Goal: Task Accomplishment & Management: Manage account settings

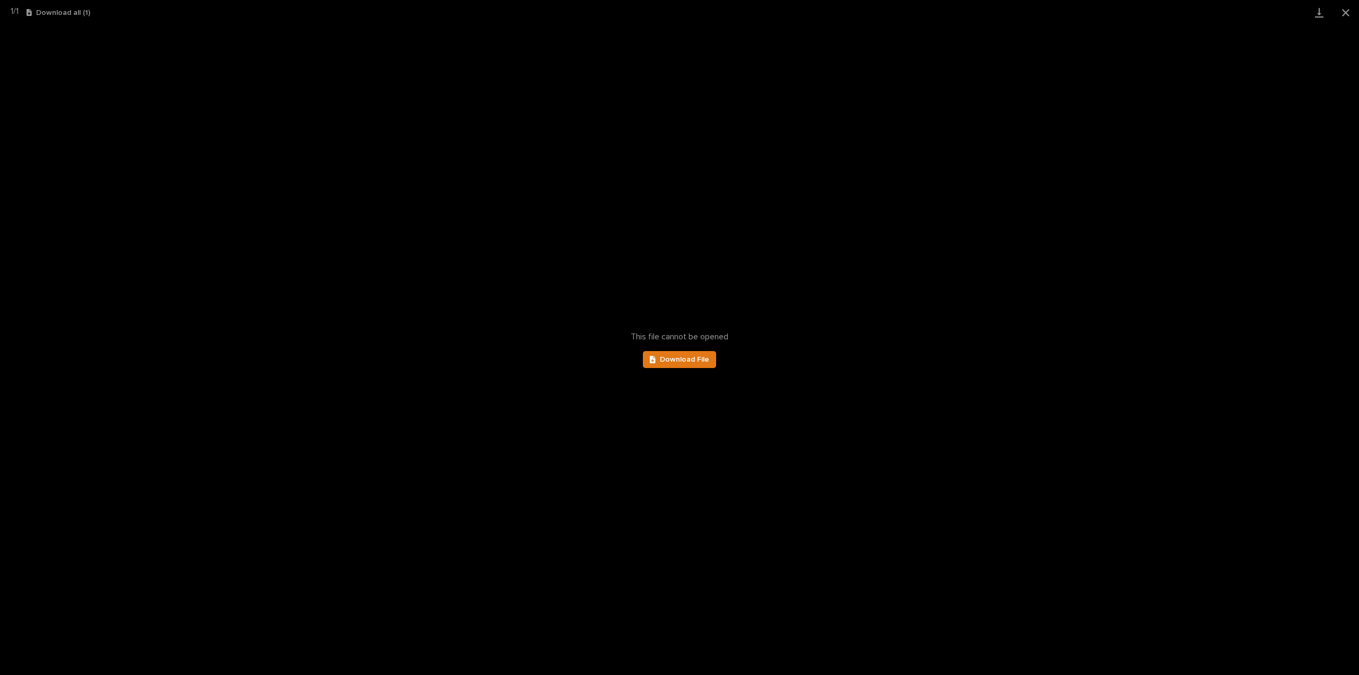
scroll to position [74, 0]
click at [1345, 13] on button "Close gallery" at bounding box center [1345, 12] width 27 height 25
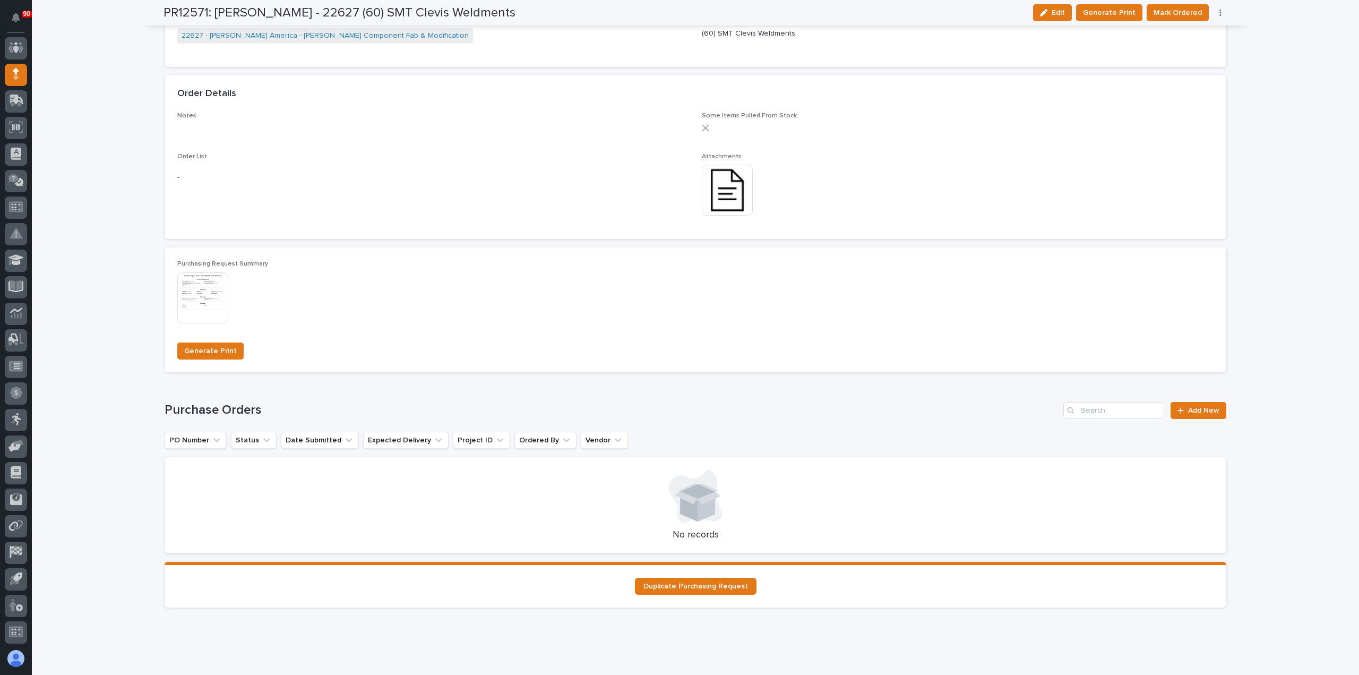
scroll to position [731, 0]
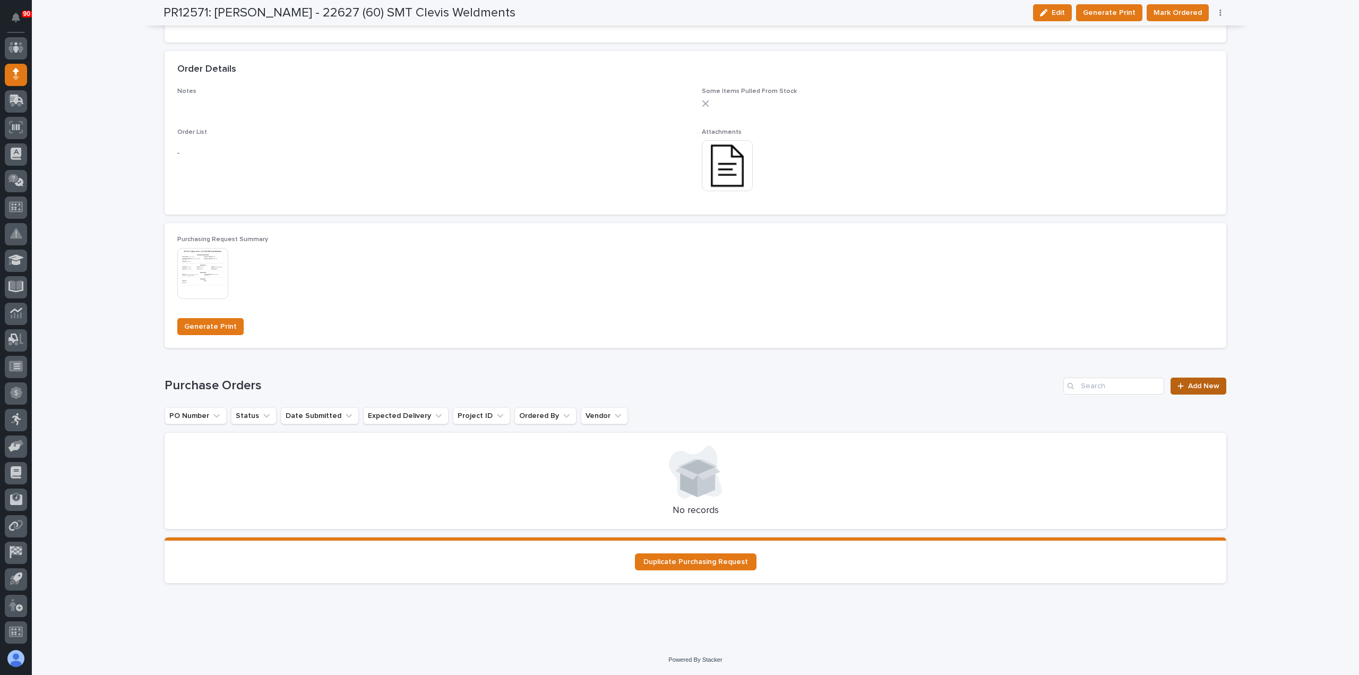
click at [1199, 384] on span "Add New" at bounding box center [1203, 385] width 31 height 7
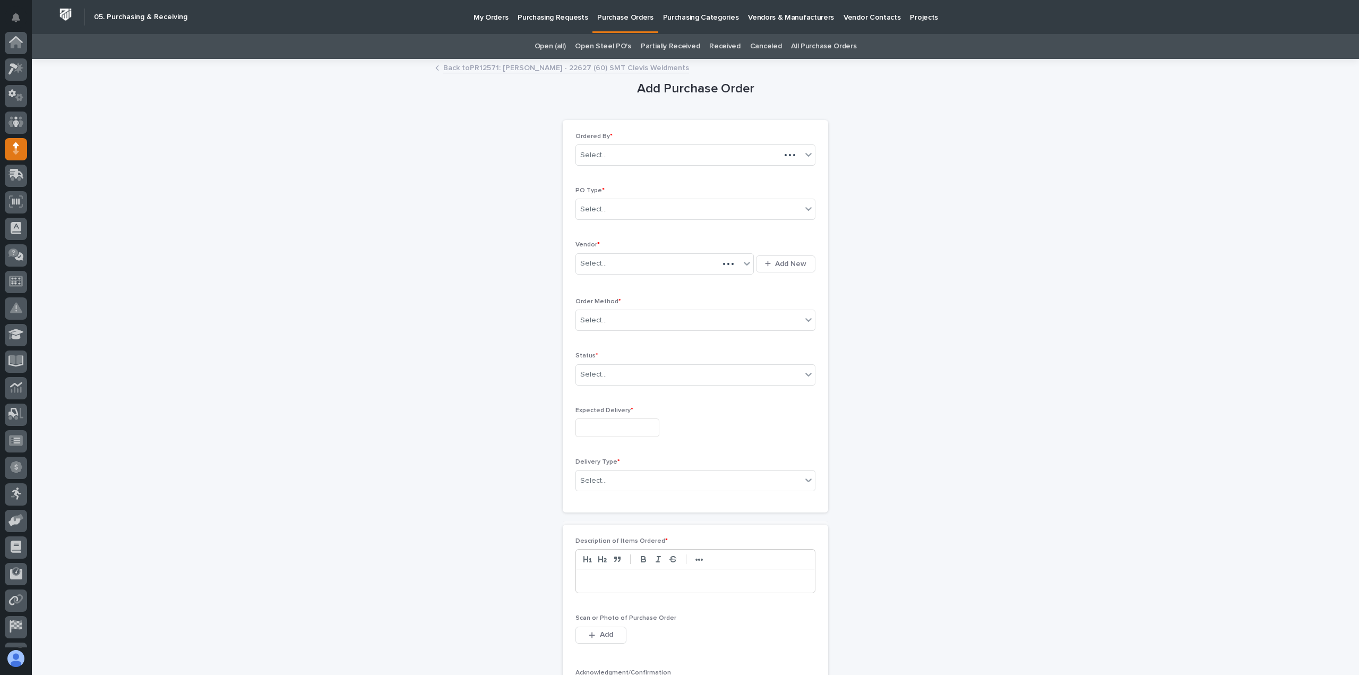
scroll to position [74, 0]
click at [651, 208] on div "Select..." at bounding box center [689, 210] width 226 height 18
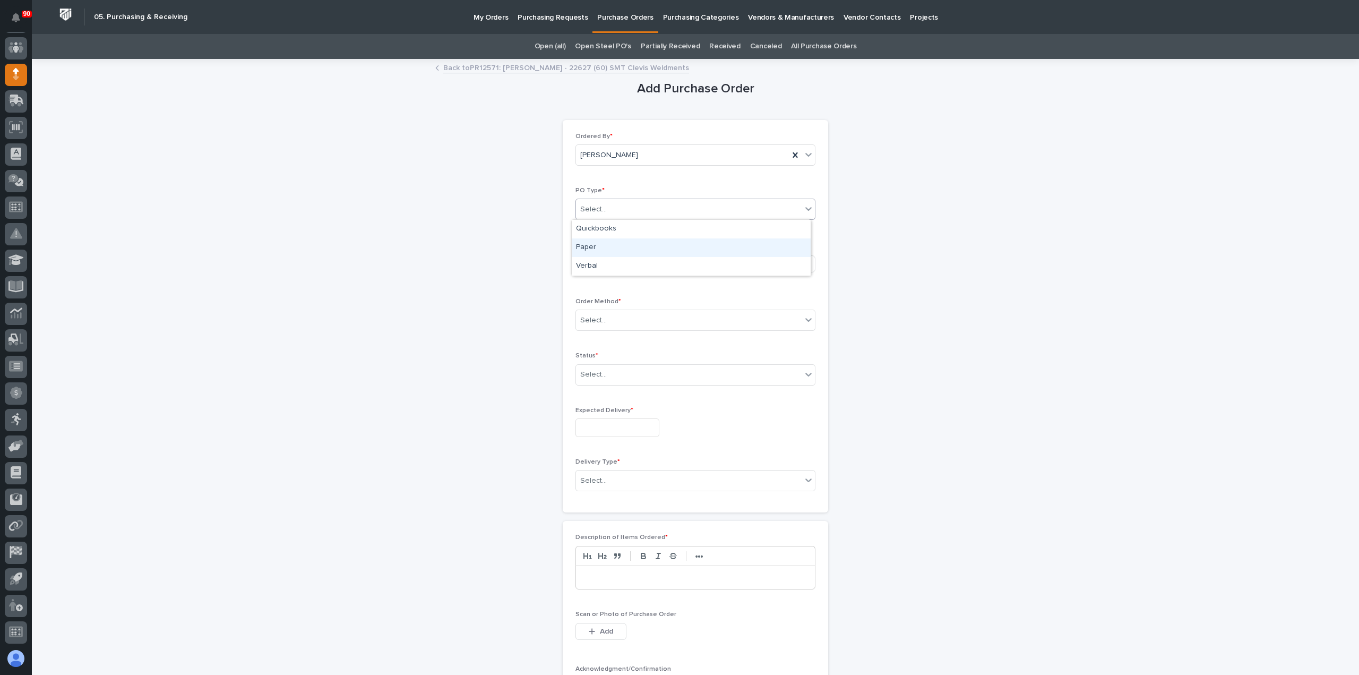
click at [615, 245] on div "Paper" at bounding box center [691, 247] width 239 height 19
click at [624, 258] on div "Select..." at bounding box center [658, 264] width 164 height 18
click at [636, 259] on div "Select..." at bounding box center [658, 264] width 164 height 18
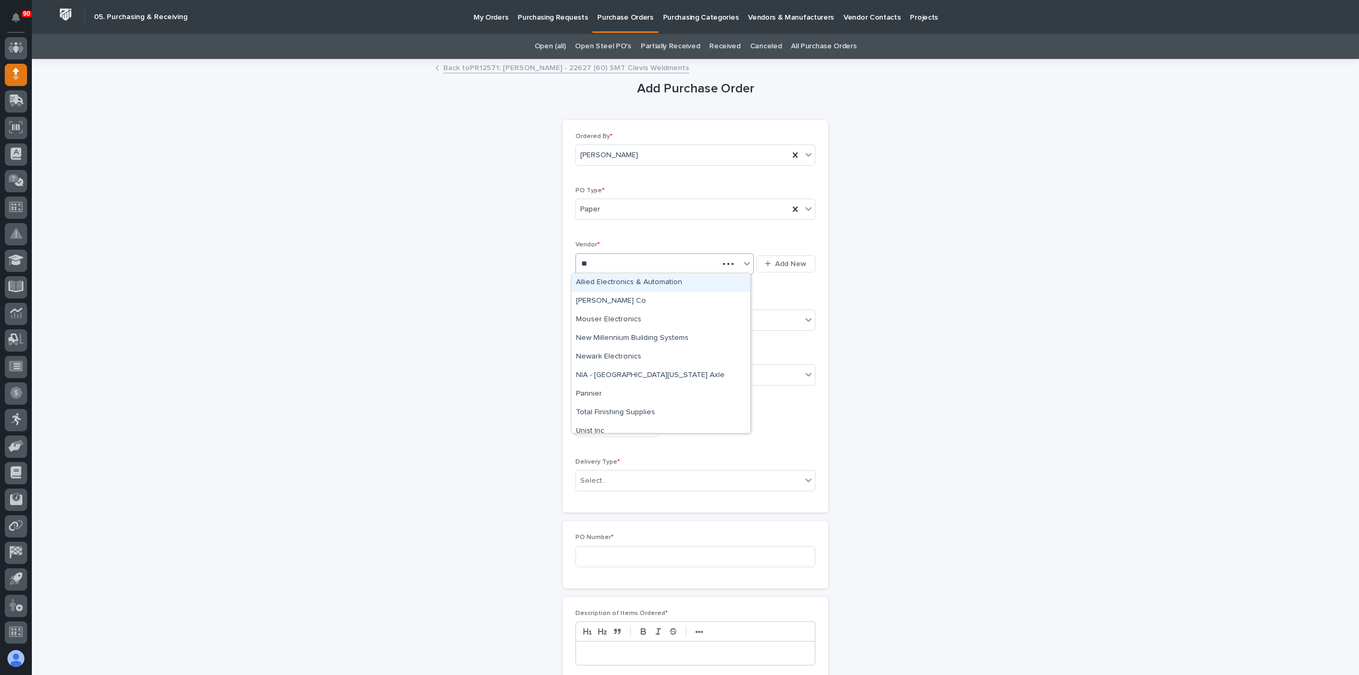
type input "***"
click at [653, 278] on div "NIA - [GEOGRAPHIC_DATA][US_STATE] Axle" at bounding box center [661, 282] width 178 height 19
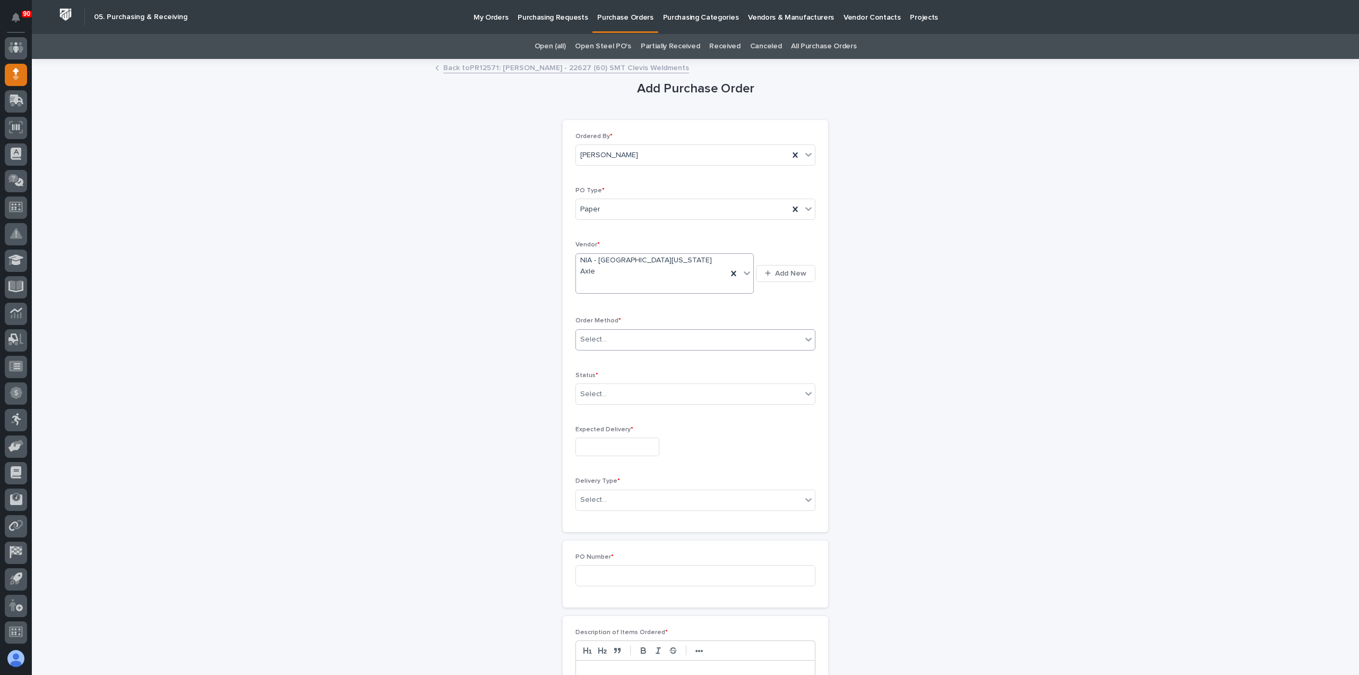
drag, startPoint x: 644, startPoint y: 315, endPoint x: 646, endPoint y: 320, distance: 5.7
click at [644, 331] on div "Select..." at bounding box center [689, 340] width 226 height 18
drag, startPoint x: 593, startPoint y: 354, endPoint x: 607, endPoint y: 368, distance: 19.1
click at [594, 354] on div "Email" at bounding box center [691, 357] width 239 height 19
click at [612, 385] on div "Select..." at bounding box center [689, 394] width 226 height 18
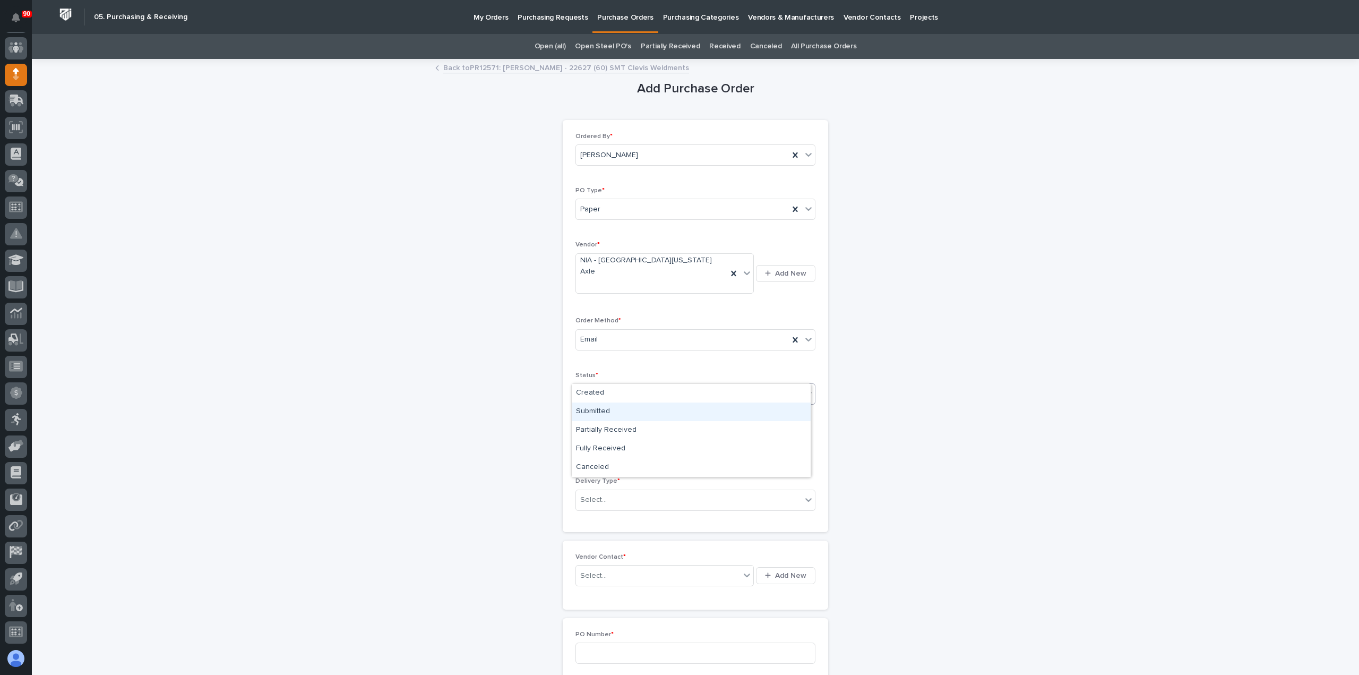
drag, startPoint x: 605, startPoint y: 407, endPoint x: 625, endPoint y: 425, distance: 27.1
click at [605, 410] on div "Submitted" at bounding box center [691, 411] width 239 height 19
click at [621, 437] on input "text" at bounding box center [617, 446] width 84 height 19
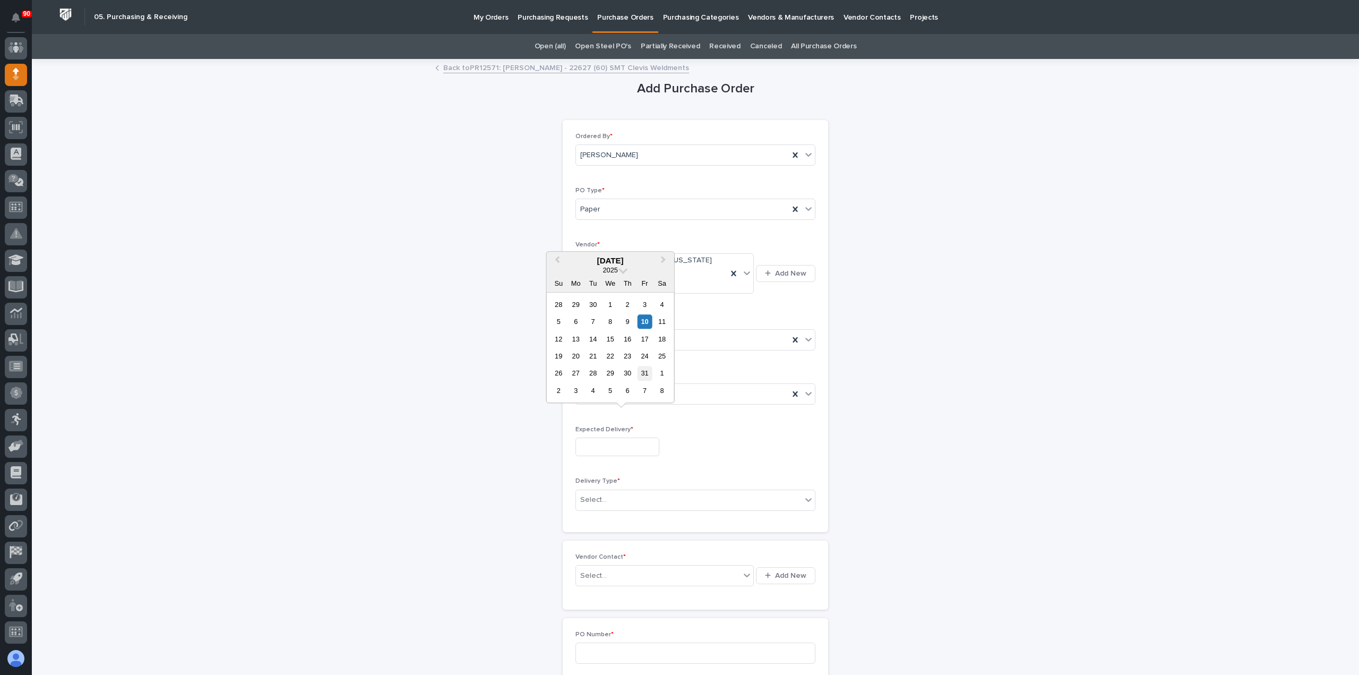
click at [645, 372] on div "31" at bounding box center [644, 373] width 14 height 14
type input "**********"
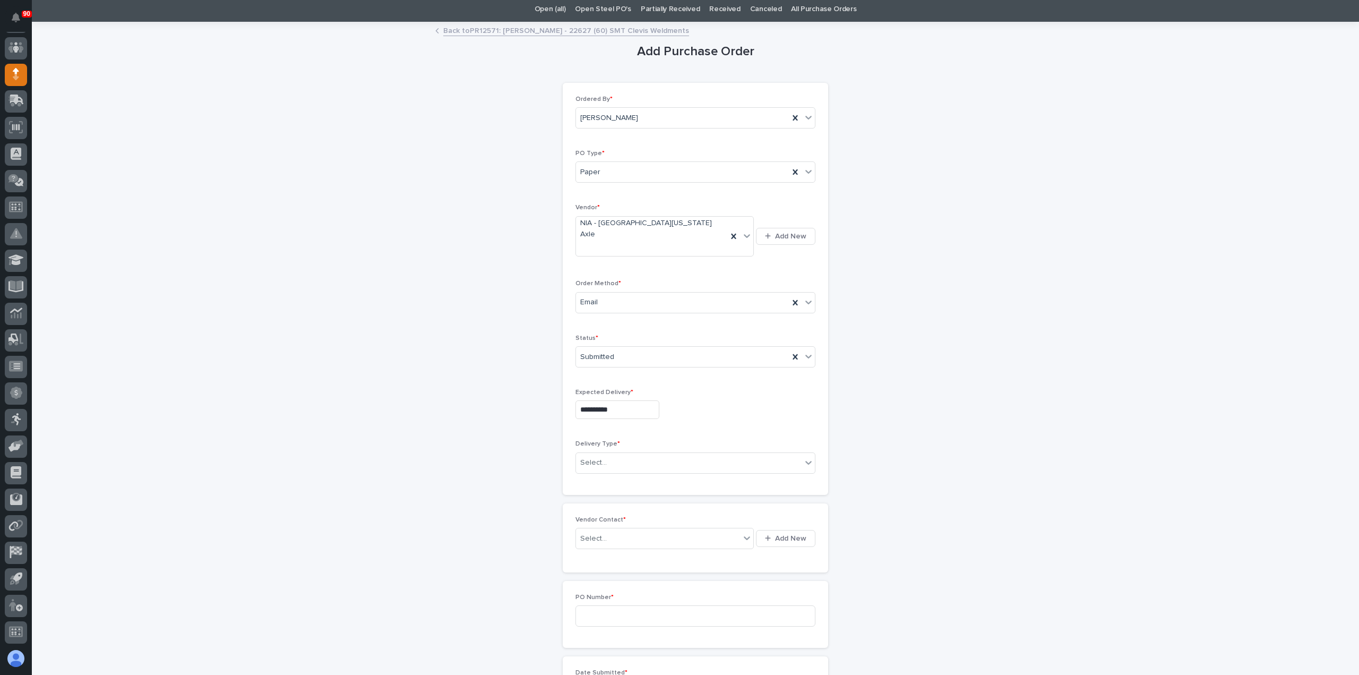
scroll to position [53, 0]
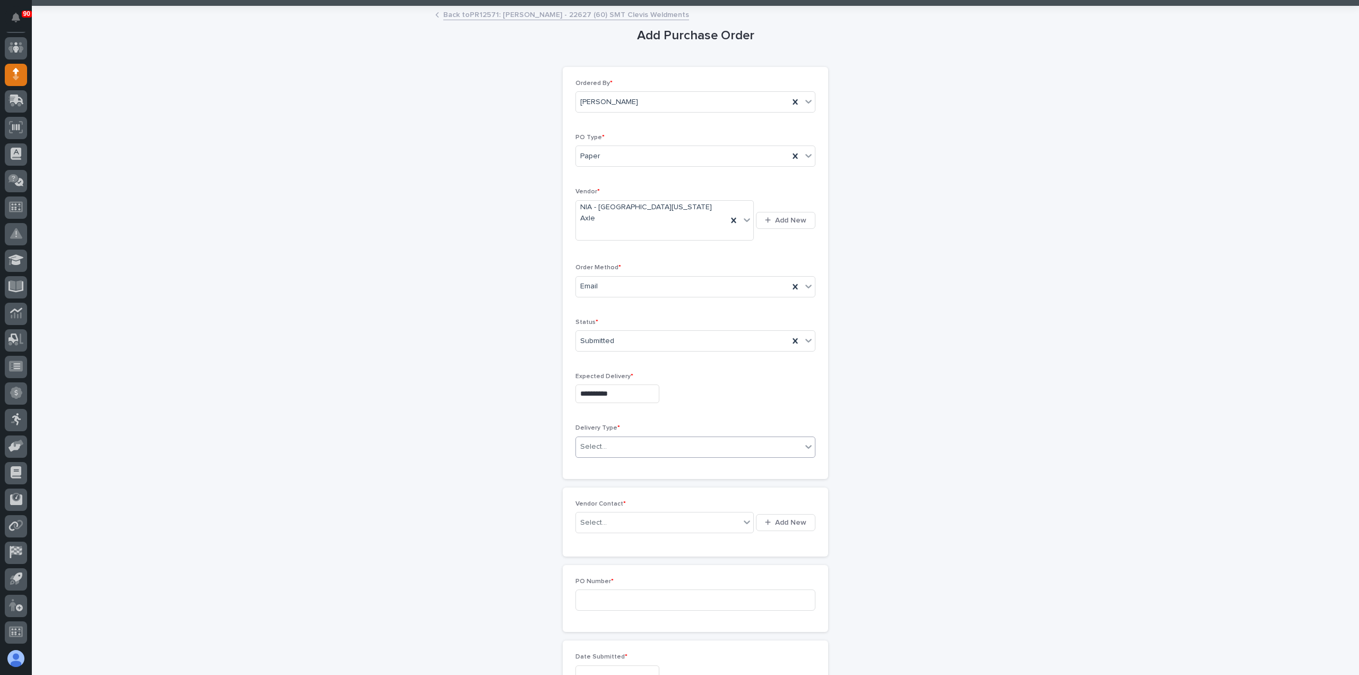
click at [636, 438] on div "Select..." at bounding box center [689, 447] width 226 height 18
click at [602, 463] on div "PWI Pickup" at bounding box center [691, 463] width 239 height 19
click at [632, 514] on div "Select..." at bounding box center [658, 523] width 164 height 18
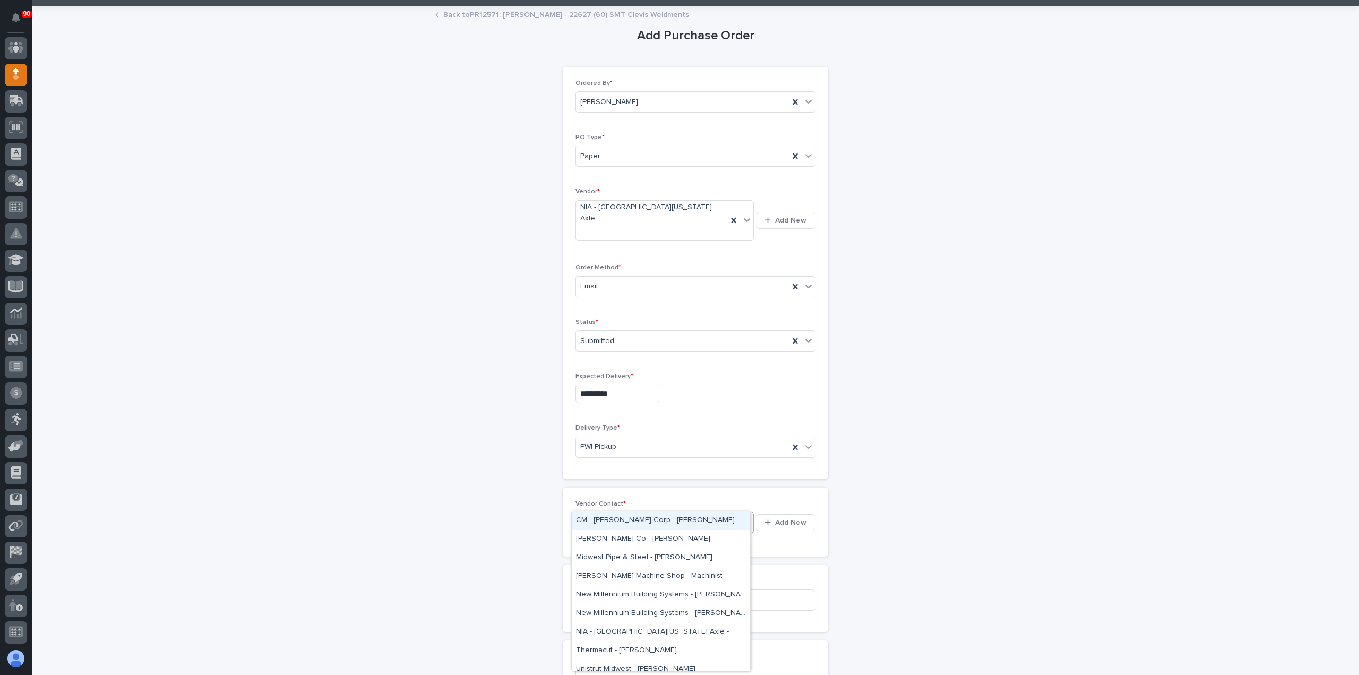
type input "***"
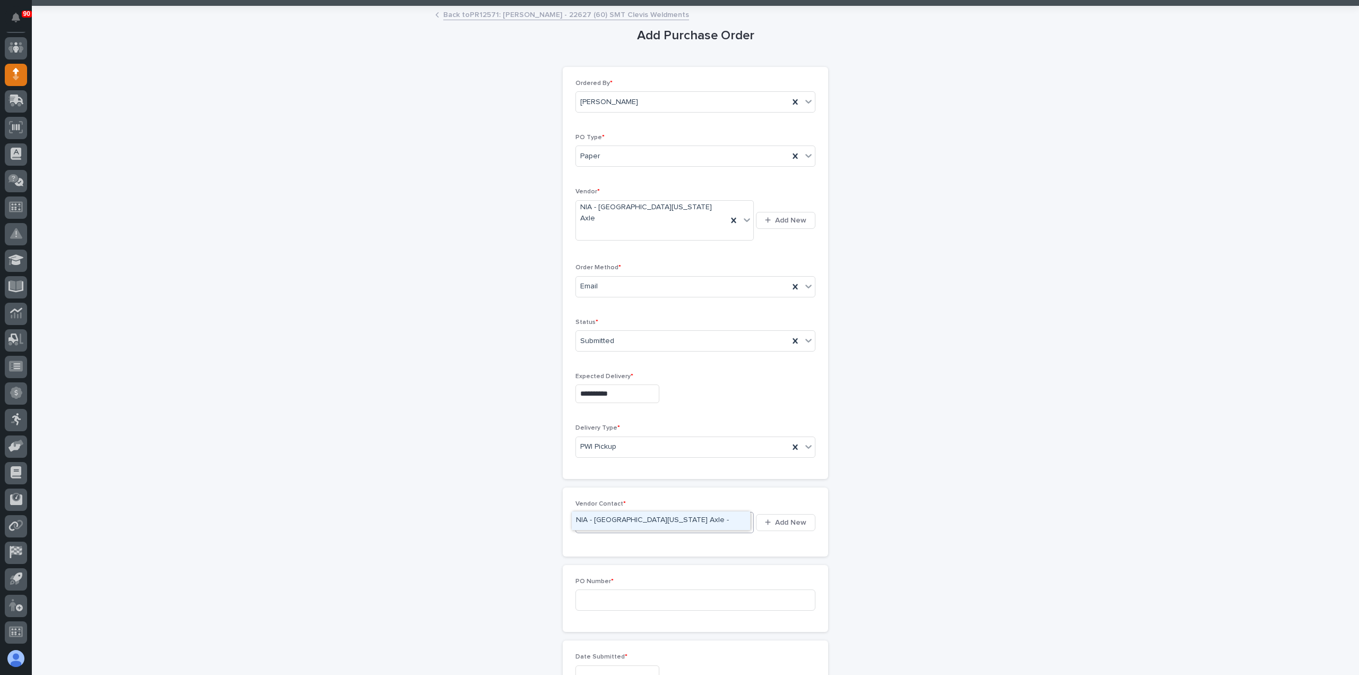
click at [638, 518] on div "NIA - [GEOGRAPHIC_DATA][US_STATE] Axle -" at bounding box center [661, 520] width 178 height 19
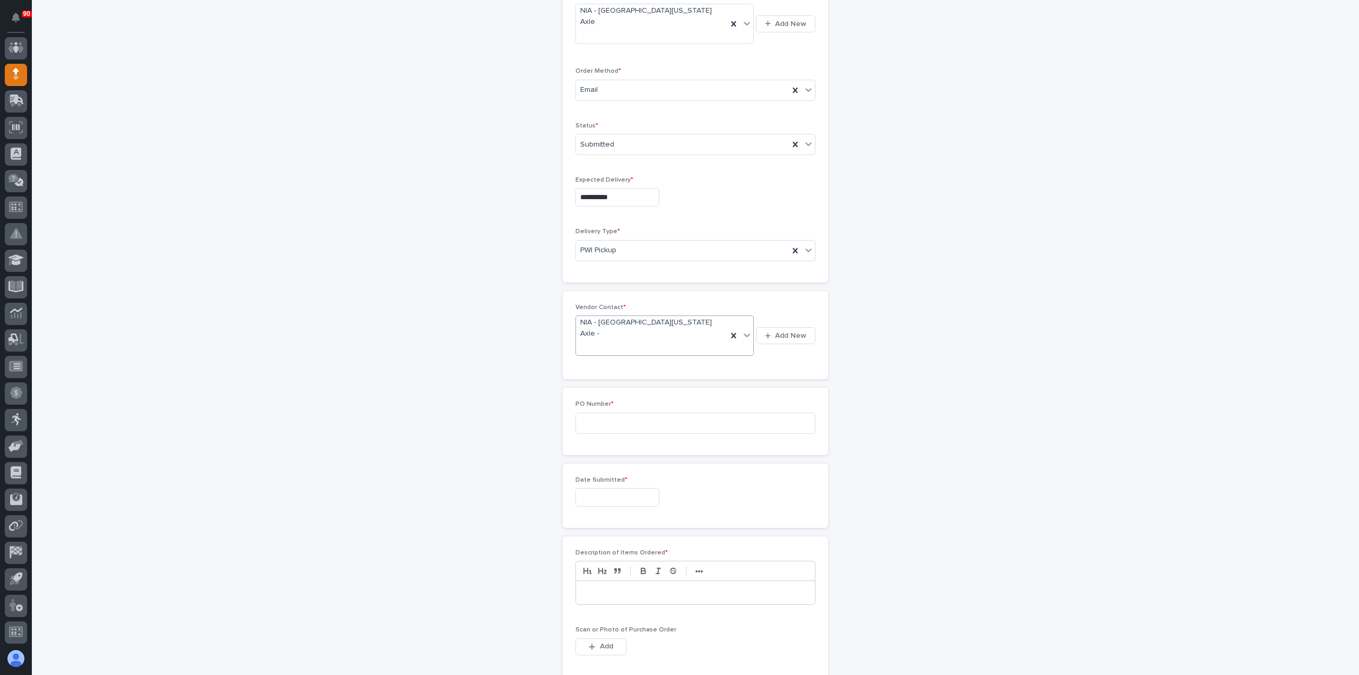
scroll to position [265, 0]
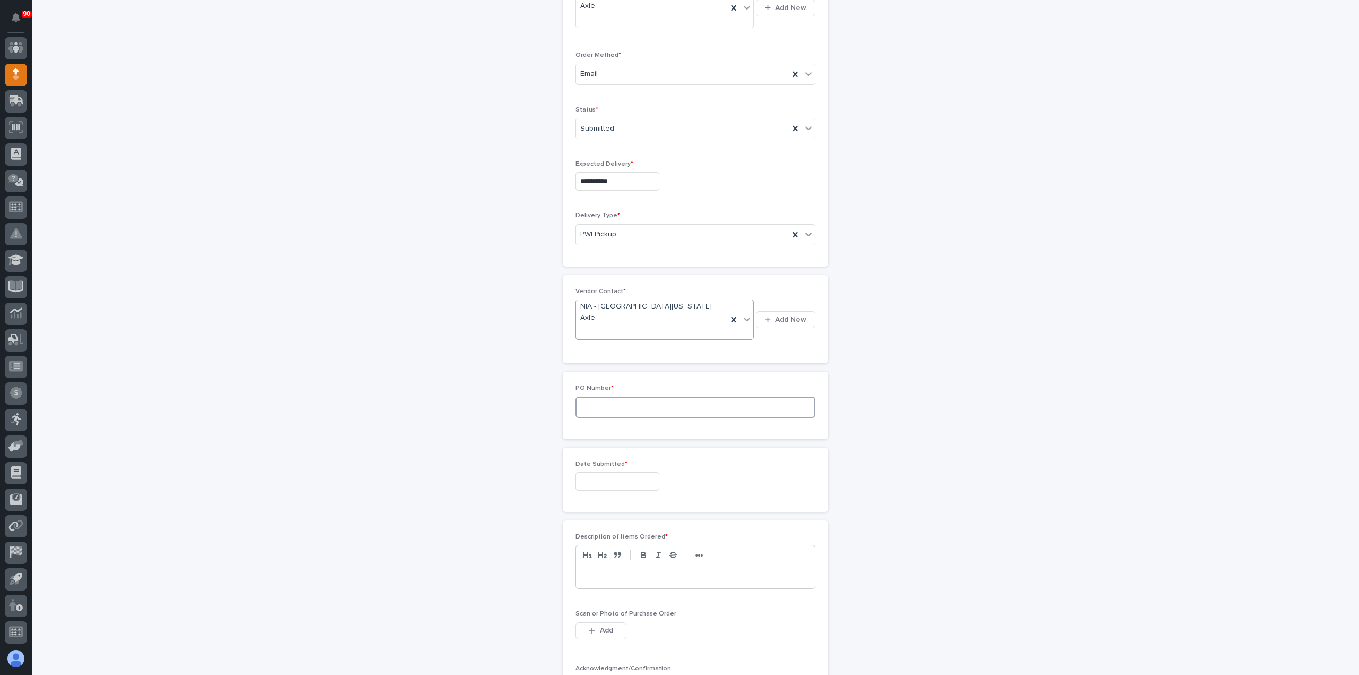
click at [617, 396] on input at bounding box center [695, 406] width 240 height 21
click at [607, 625] on span "Add" at bounding box center [606, 630] width 13 height 10
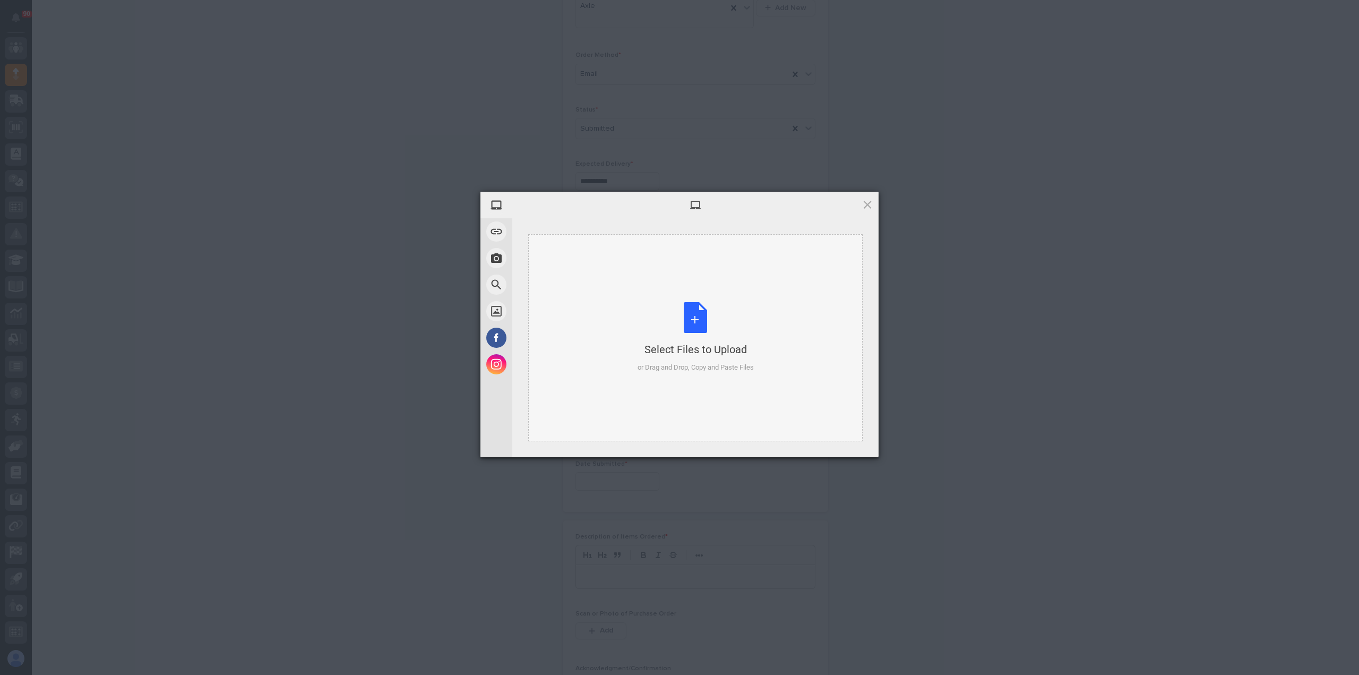
click at [696, 316] on div "Select Files to Upload or Drag and Drop, Copy and Paste Files" at bounding box center [695, 337] width 116 height 71
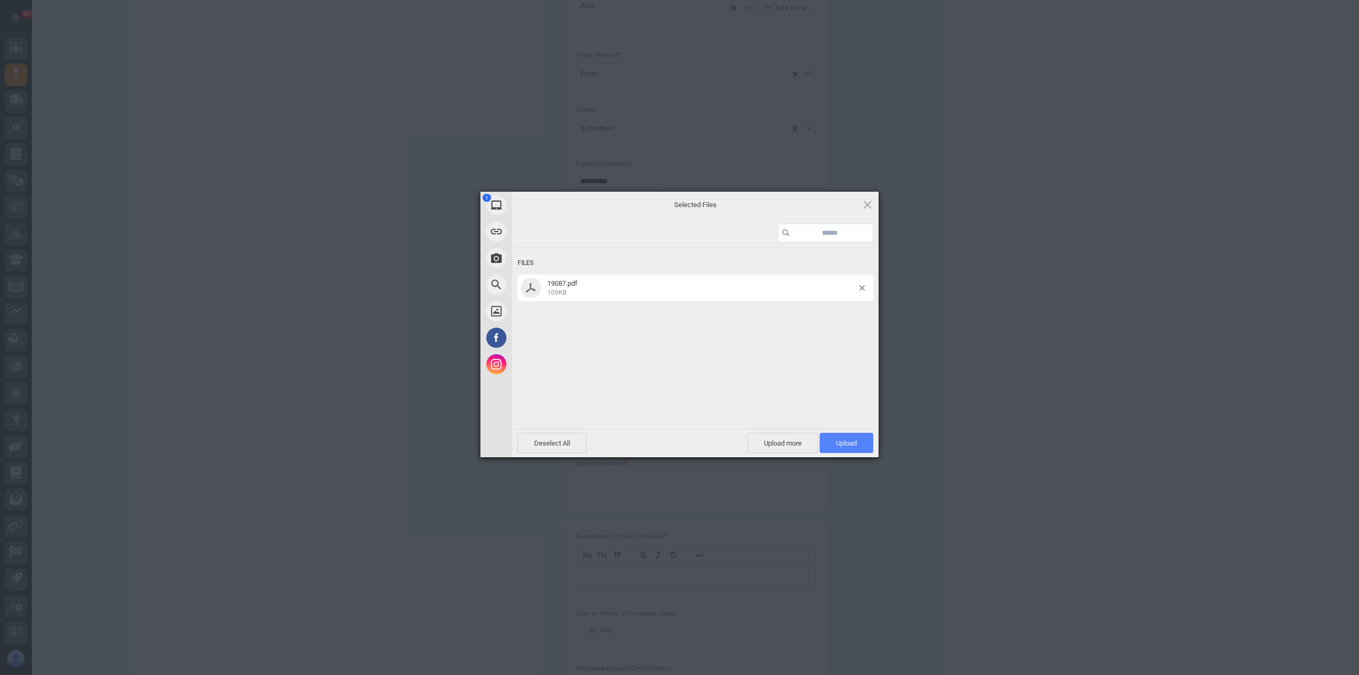
click at [848, 439] on span "Upload 1" at bounding box center [846, 443] width 21 height 8
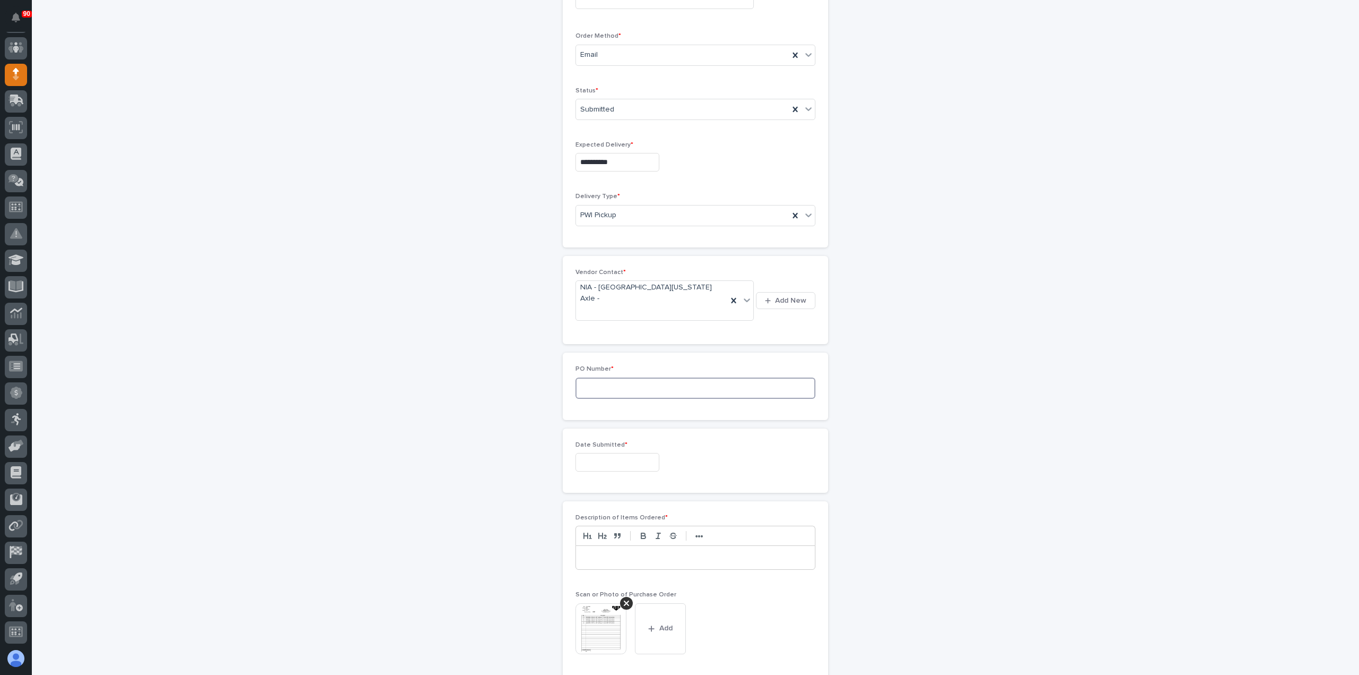
drag, startPoint x: 620, startPoint y: 342, endPoint x: 626, endPoint y: 343, distance: 6.6
click at [626, 377] on input at bounding box center [695, 387] width 240 height 21
type input "19087"
click at [590, 453] on input "text" at bounding box center [617, 462] width 84 height 19
click at [642, 315] on div "10" at bounding box center [644, 316] width 14 height 14
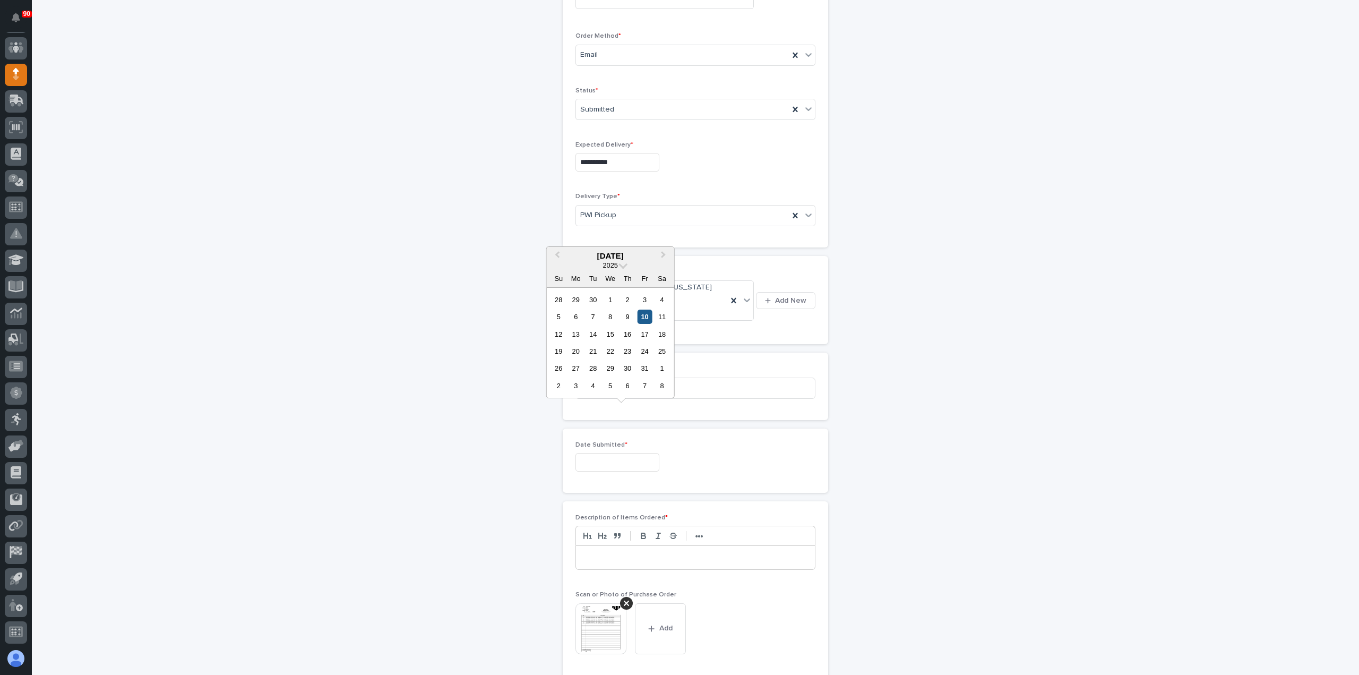
type input "**********"
click at [611, 552] on p at bounding box center [695, 557] width 223 height 11
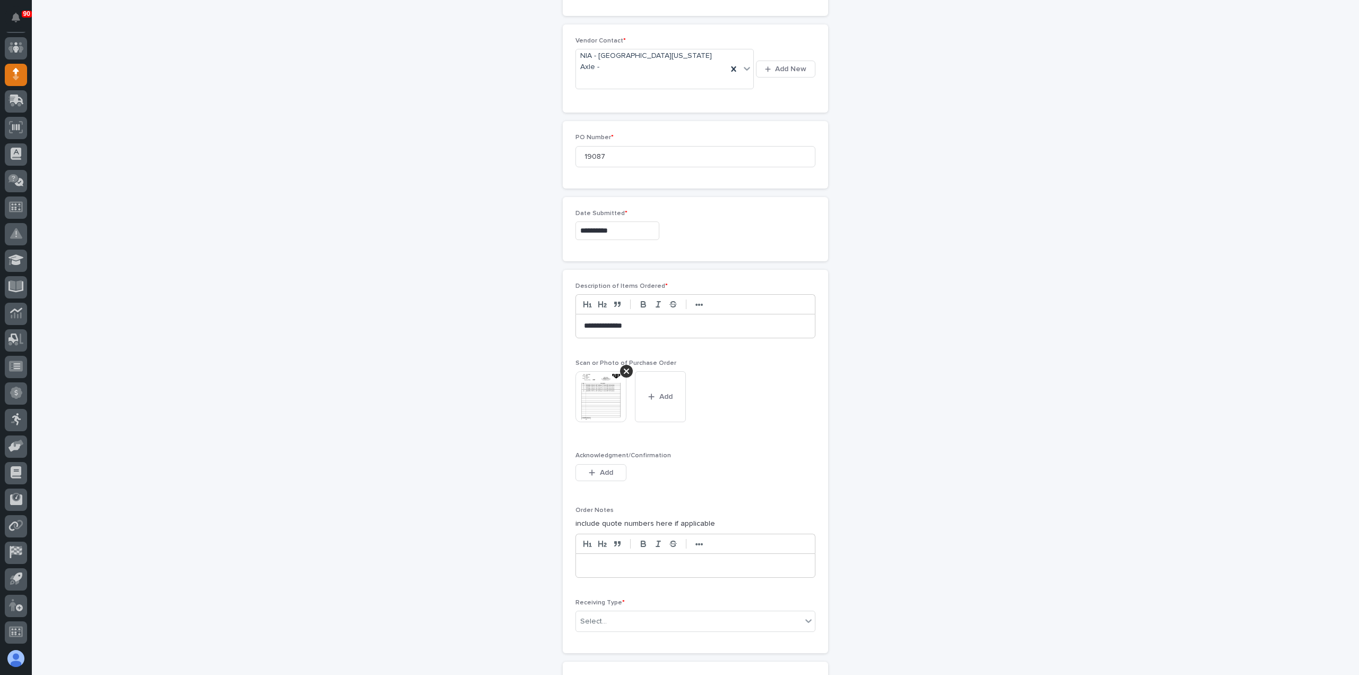
scroll to position [603, 0]
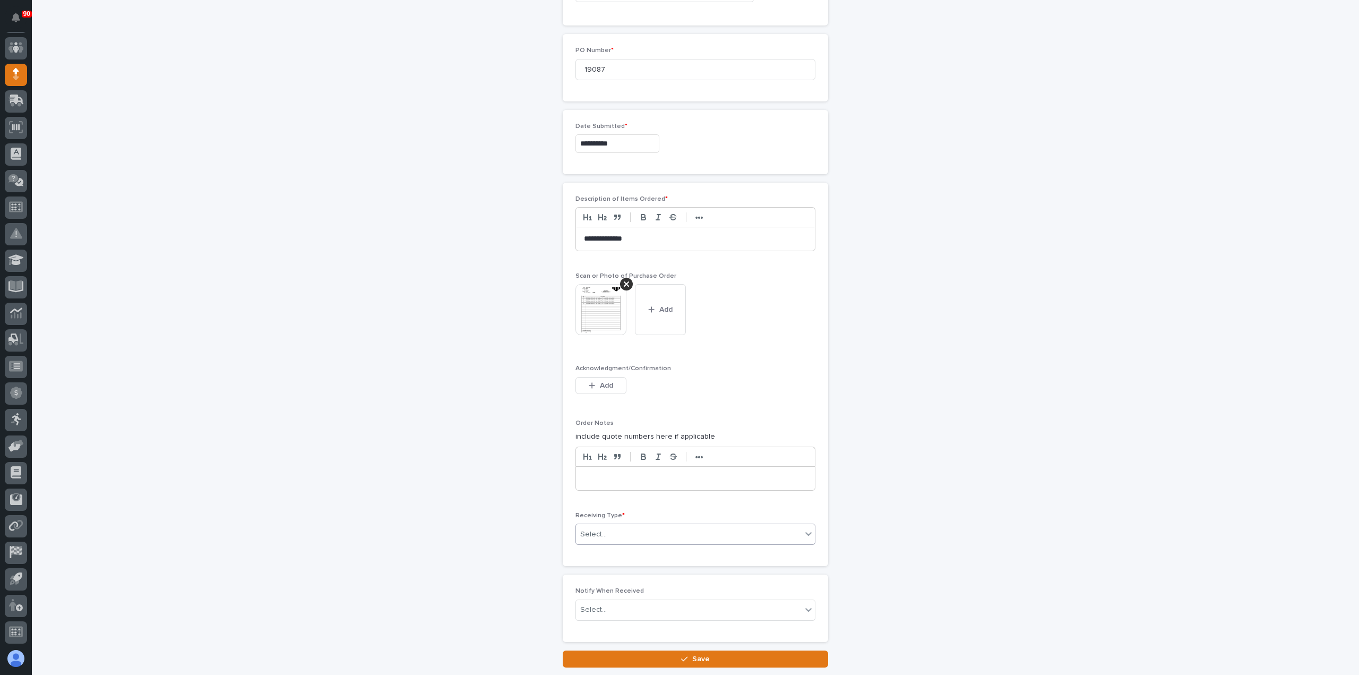
click at [618, 525] on div "Select..." at bounding box center [689, 534] width 226 height 18
click at [605, 563] on div "Deliver to" at bounding box center [691, 567] width 239 height 19
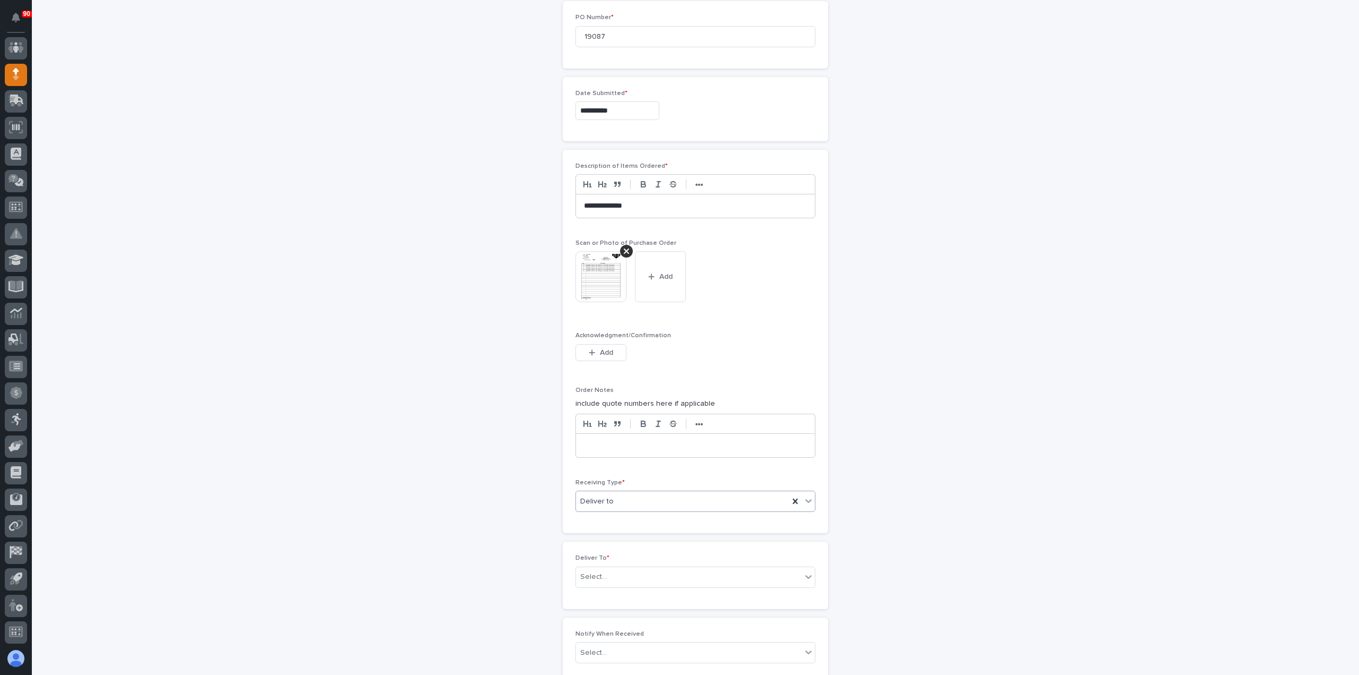
scroll to position [640, 0]
click at [616, 564] on div "Select..." at bounding box center [689, 573] width 226 height 18
type input "****"
click at [610, 566] on div "[PERSON_NAME]" at bounding box center [691, 567] width 239 height 19
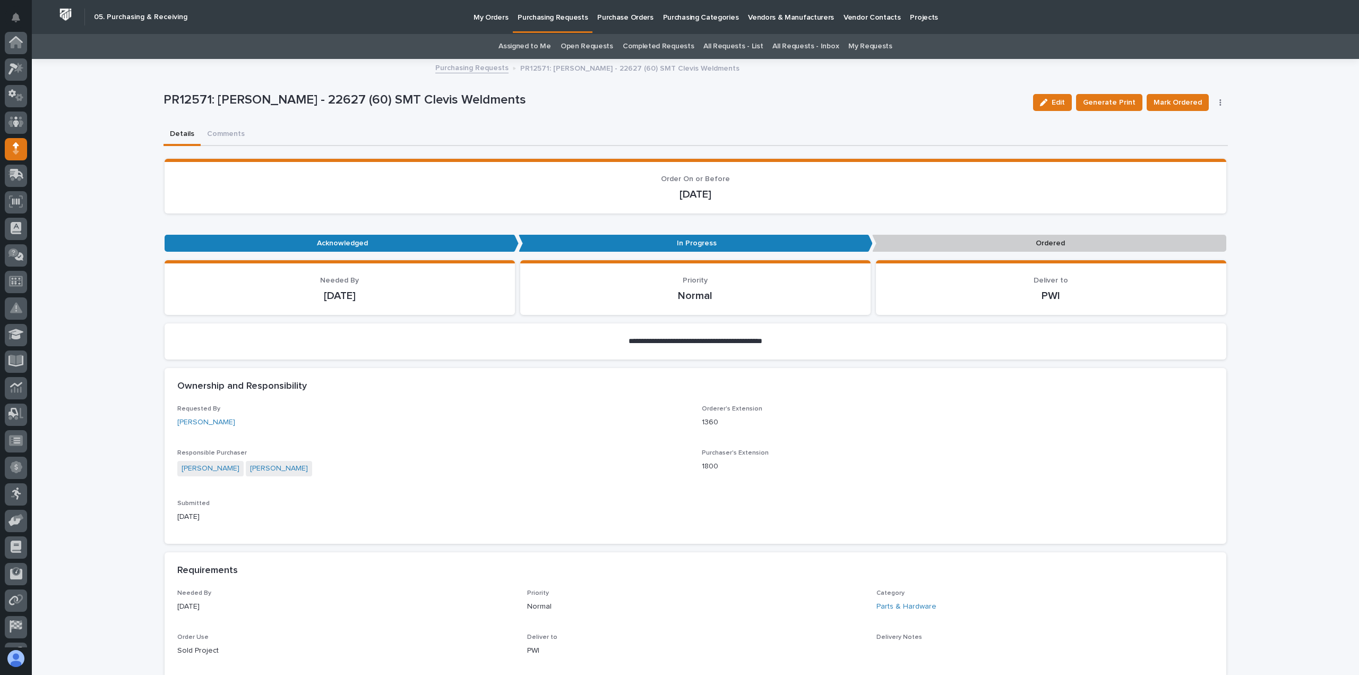
scroll to position [74, 0]
click at [1174, 102] on span "Mark Ordered" at bounding box center [1177, 102] width 48 height 13
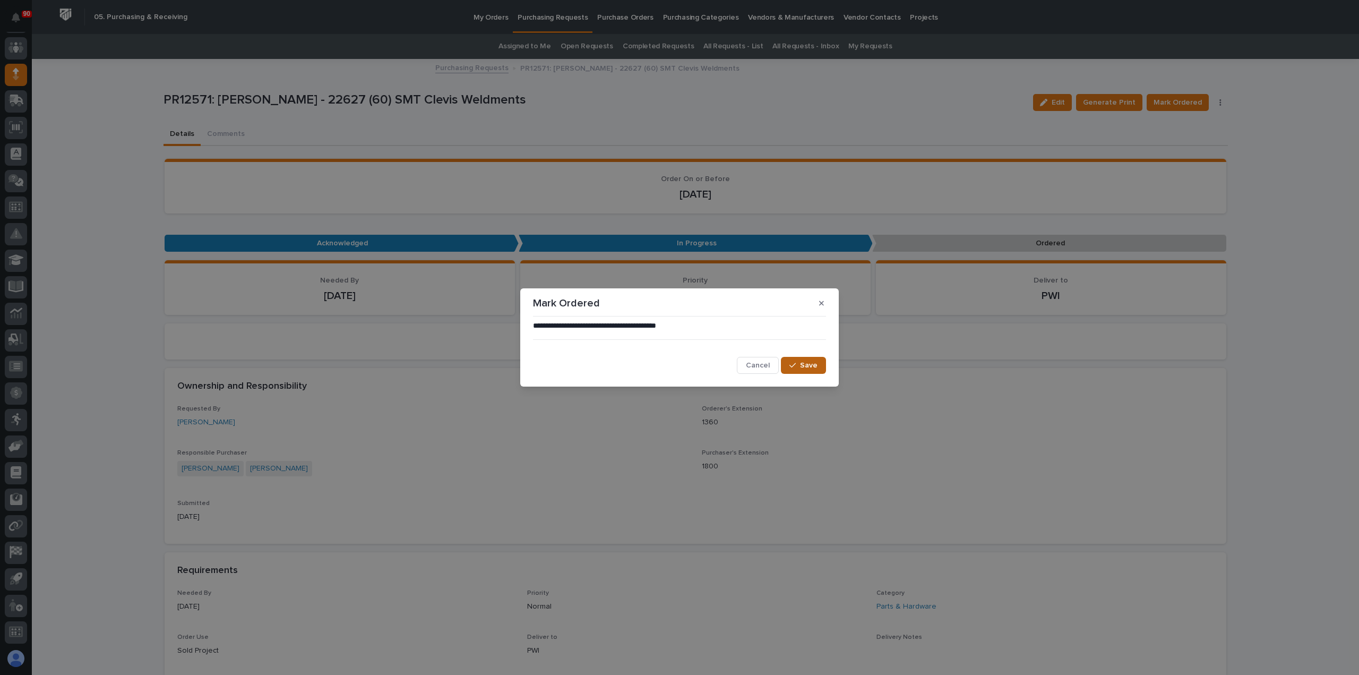
click at [805, 362] on span "Save" at bounding box center [809, 365] width 18 height 10
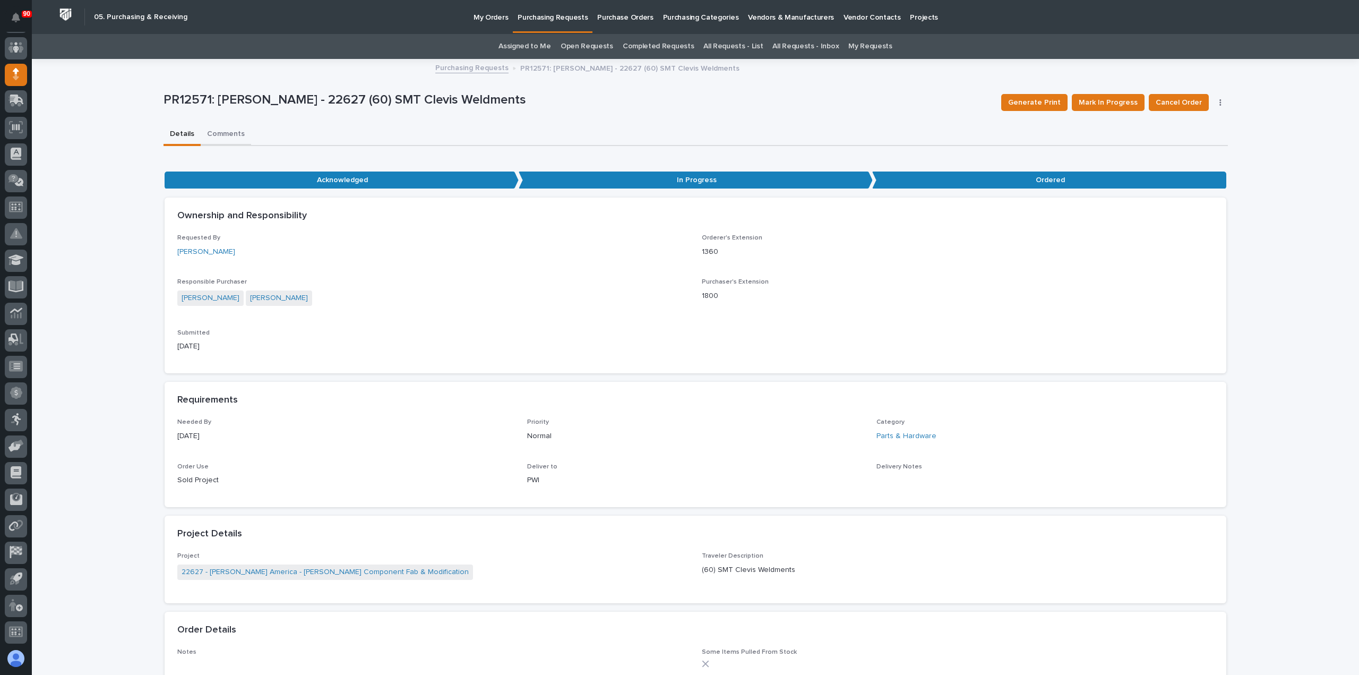
click at [229, 137] on button "Comments" at bounding box center [226, 135] width 50 height 22
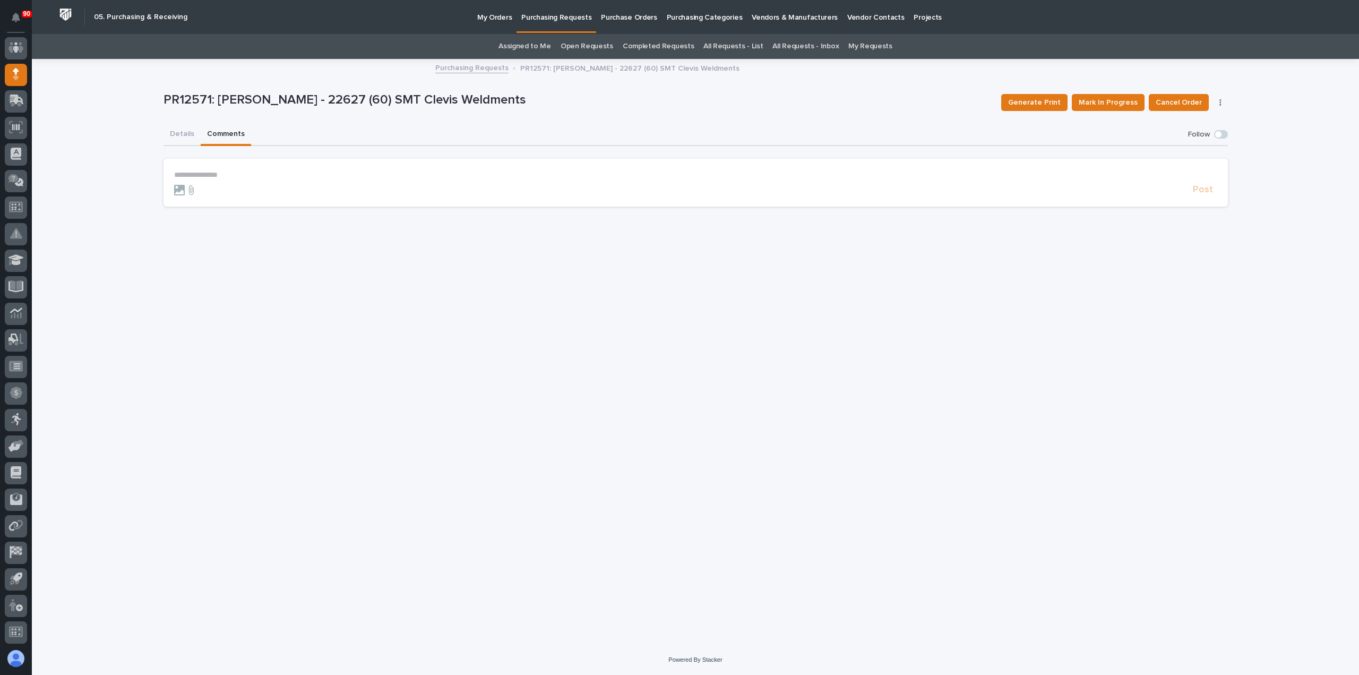
click at [221, 173] on p "**********" at bounding box center [695, 174] width 1043 height 9
click at [1209, 193] on span "Post" at bounding box center [1202, 194] width 20 height 12
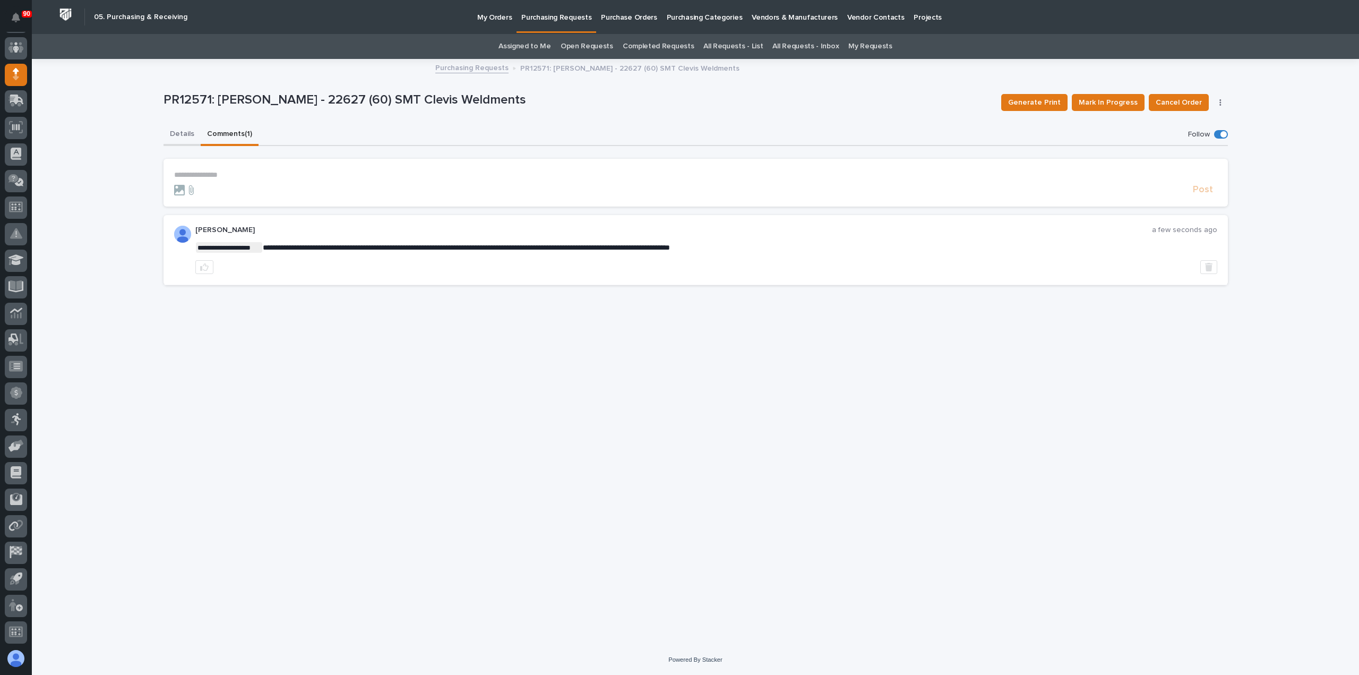
click at [185, 132] on button "Details" at bounding box center [181, 135] width 37 height 22
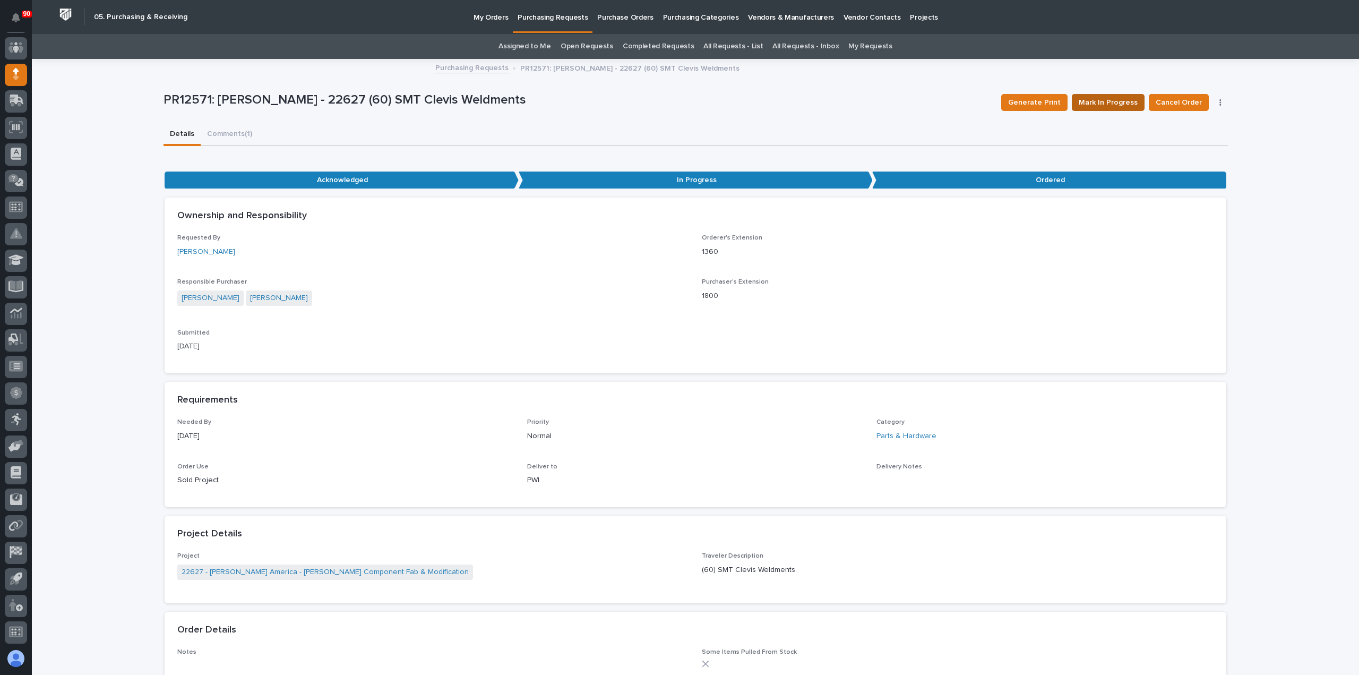
click at [1123, 101] on span "Mark In Progress" at bounding box center [1107, 102] width 59 height 13
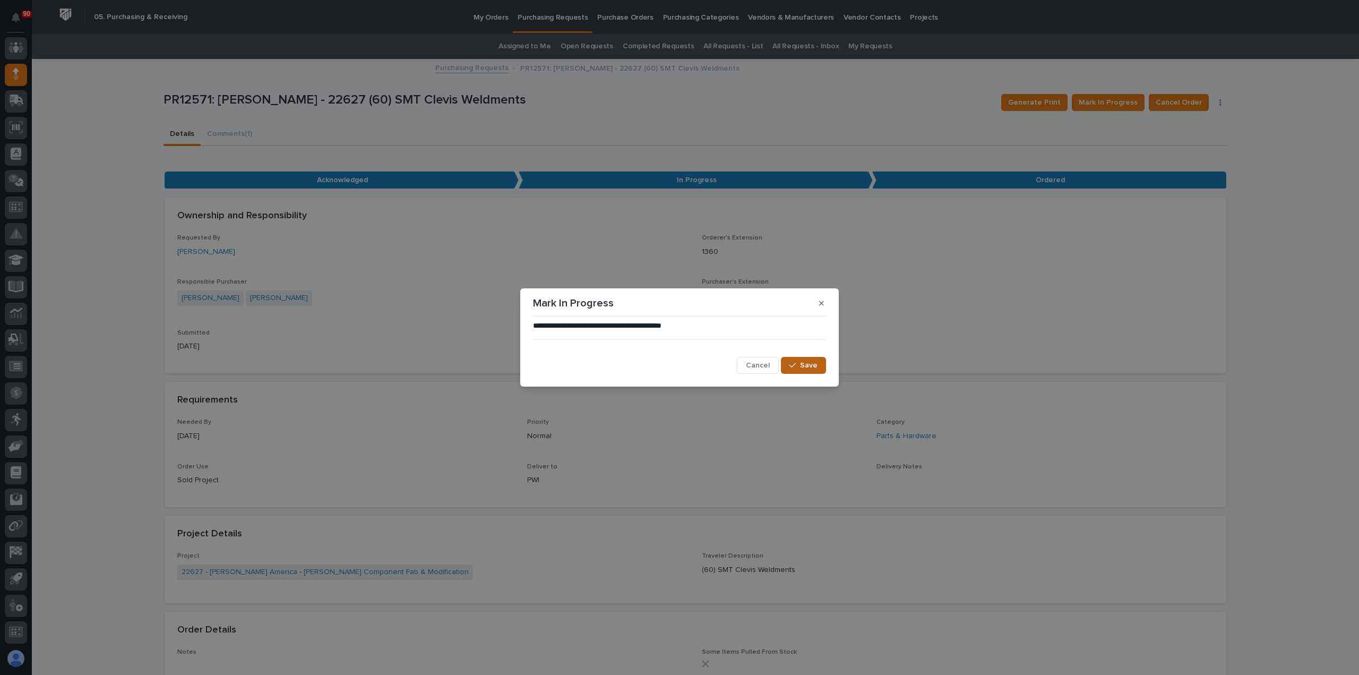
click at [805, 366] on span "Save" at bounding box center [809, 365] width 18 height 10
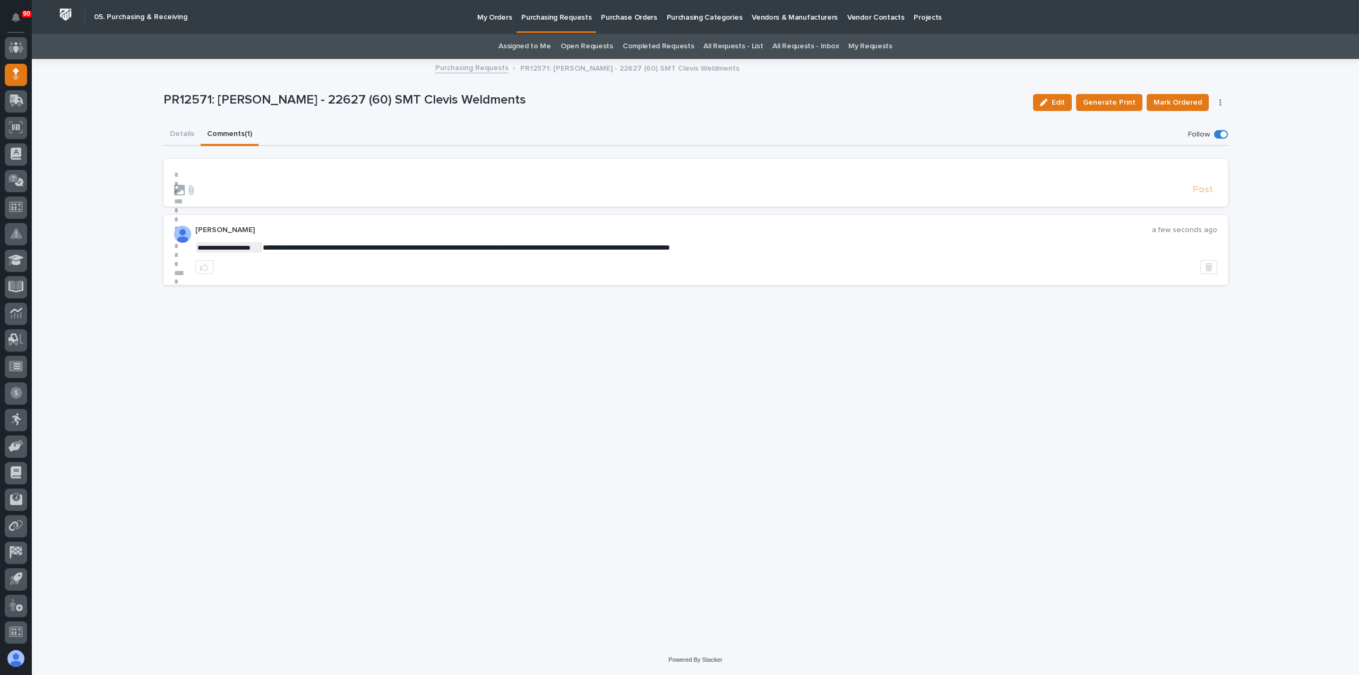
click at [228, 132] on button "Comments (1)" at bounding box center [230, 135] width 58 height 22
click at [191, 174] on p "**********" at bounding box center [695, 174] width 1043 height 9
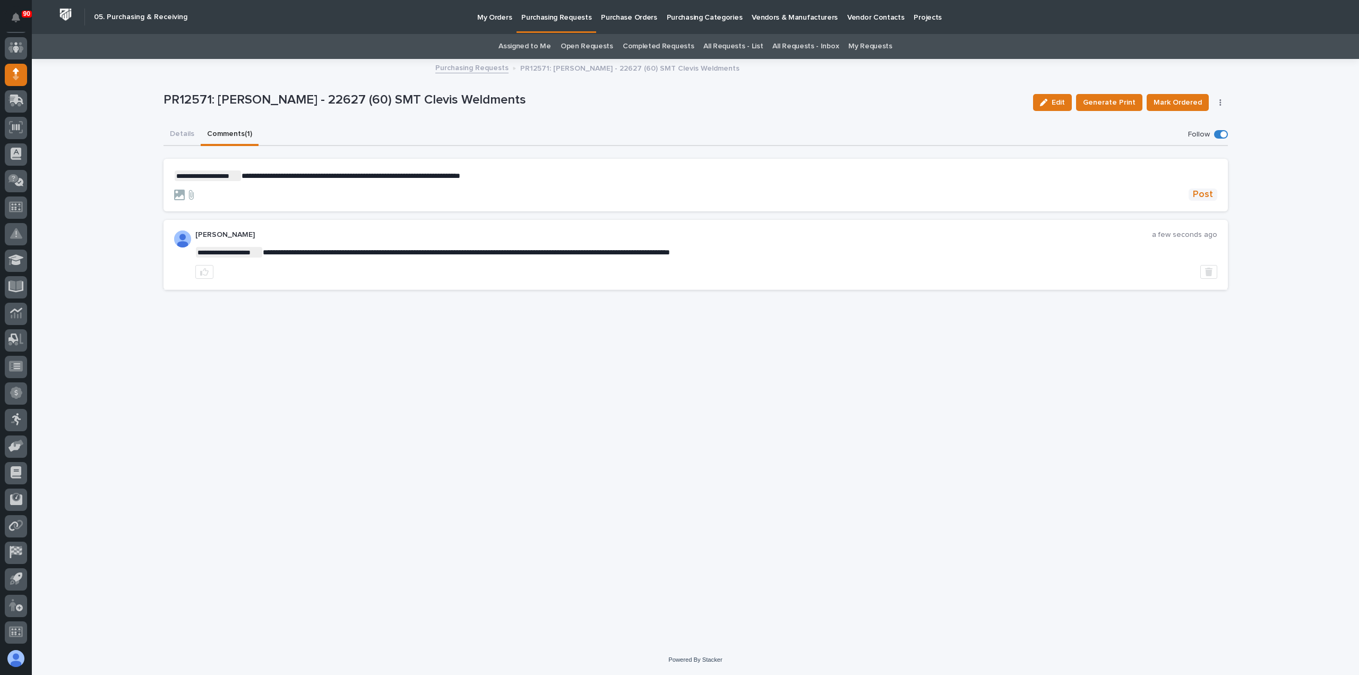
click at [1209, 193] on span "Post" at bounding box center [1202, 194] width 20 height 12
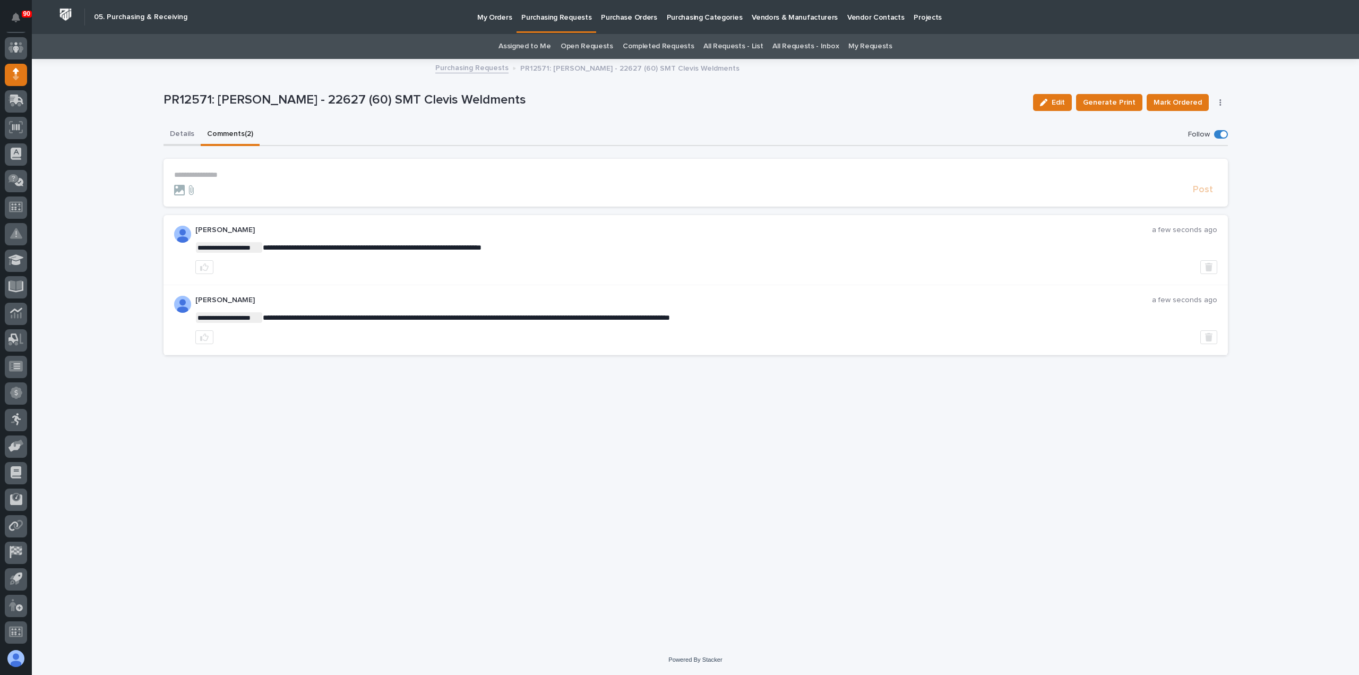
click at [184, 132] on button "Details" at bounding box center [181, 135] width 37 height 22
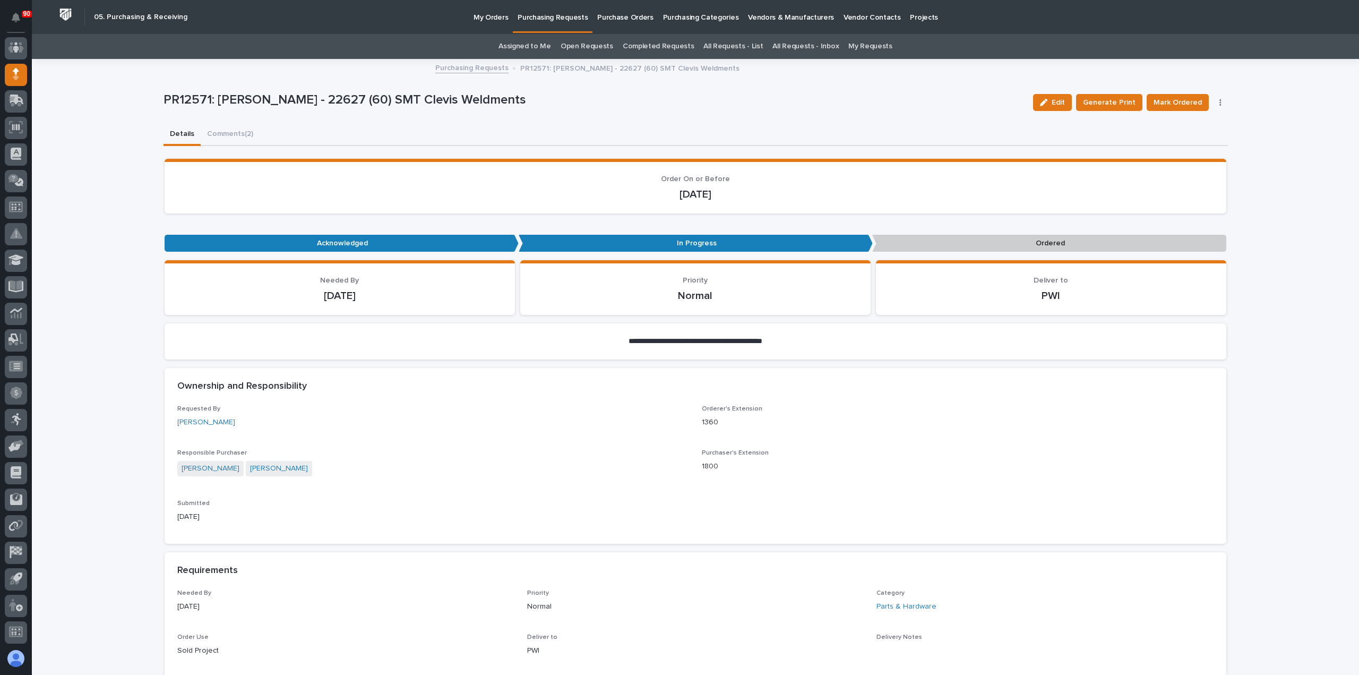
click at [546, 21] on p "Purchasing Requests" at bounding box center [552, 11] width 70 height 22
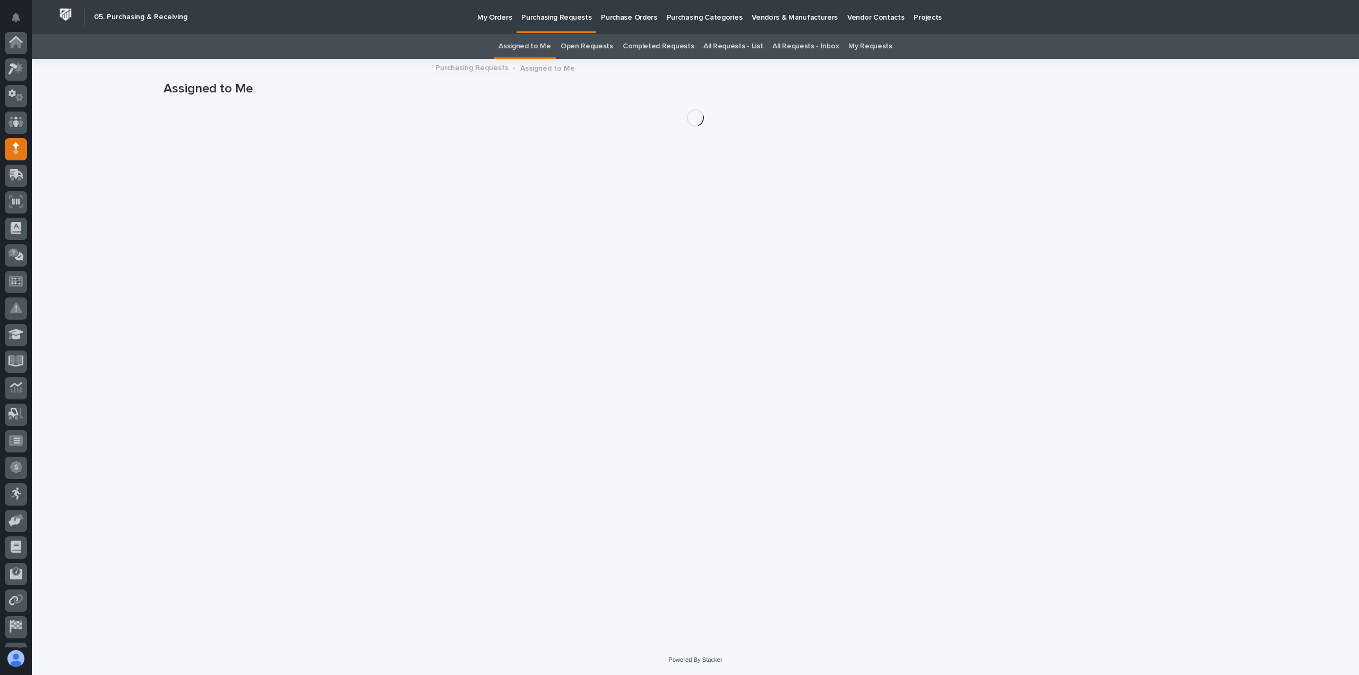
scroll to position [74, 0]
